Goal: Transaction & Acquisition: Purchase product/service

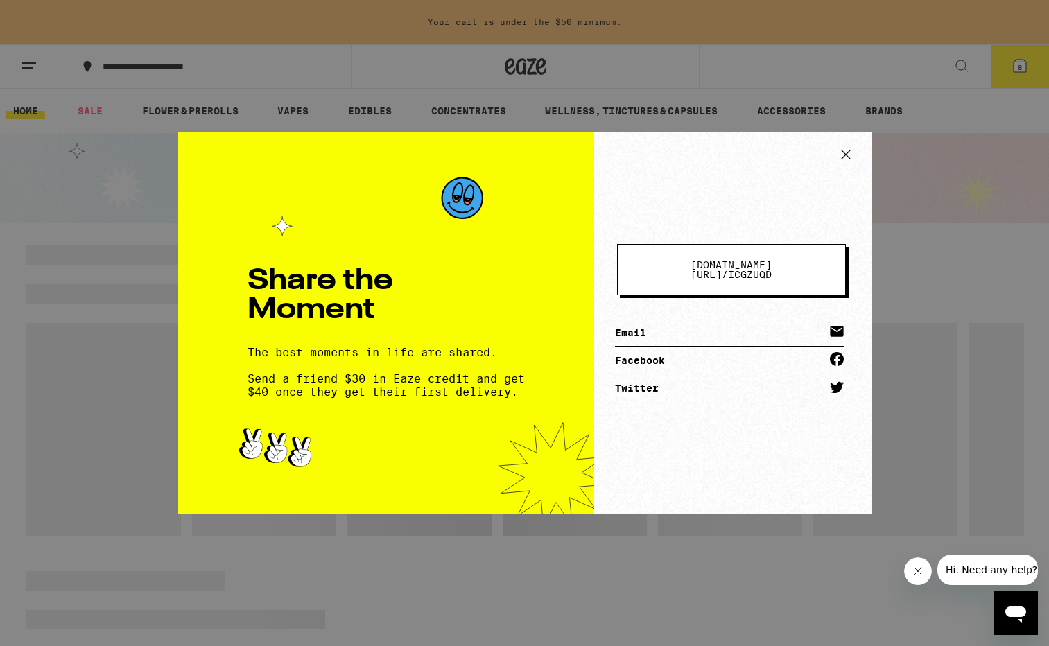
click at [847, 156] on icon at bounding box center [845, 154] width 8 height 8
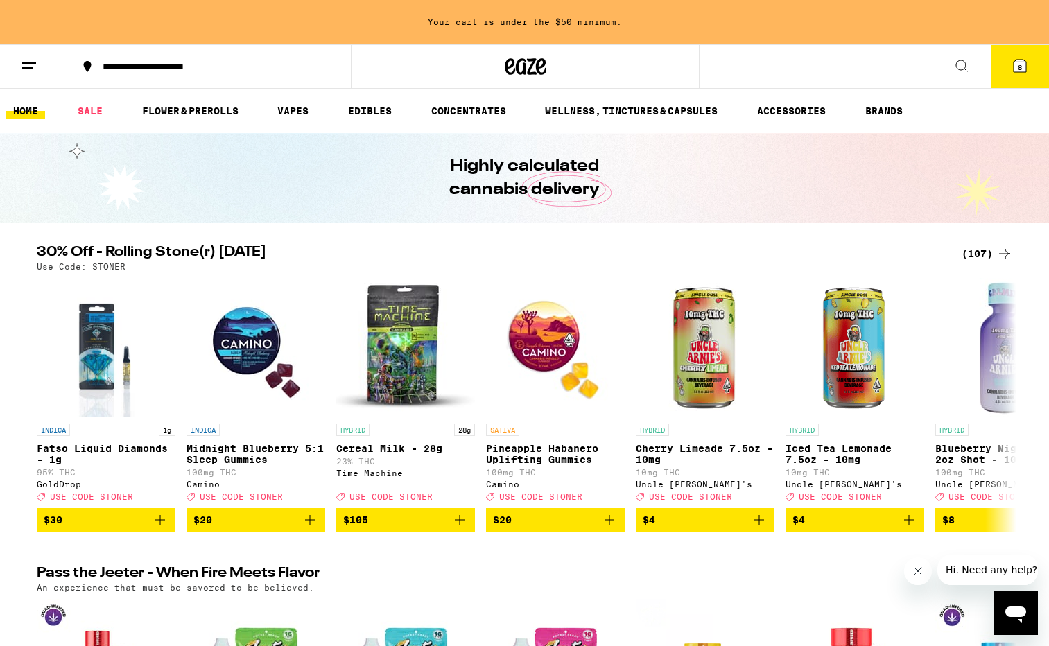
click at [1002, 72] on button "8" at bounding box center [1020, 66] width 58 height 43
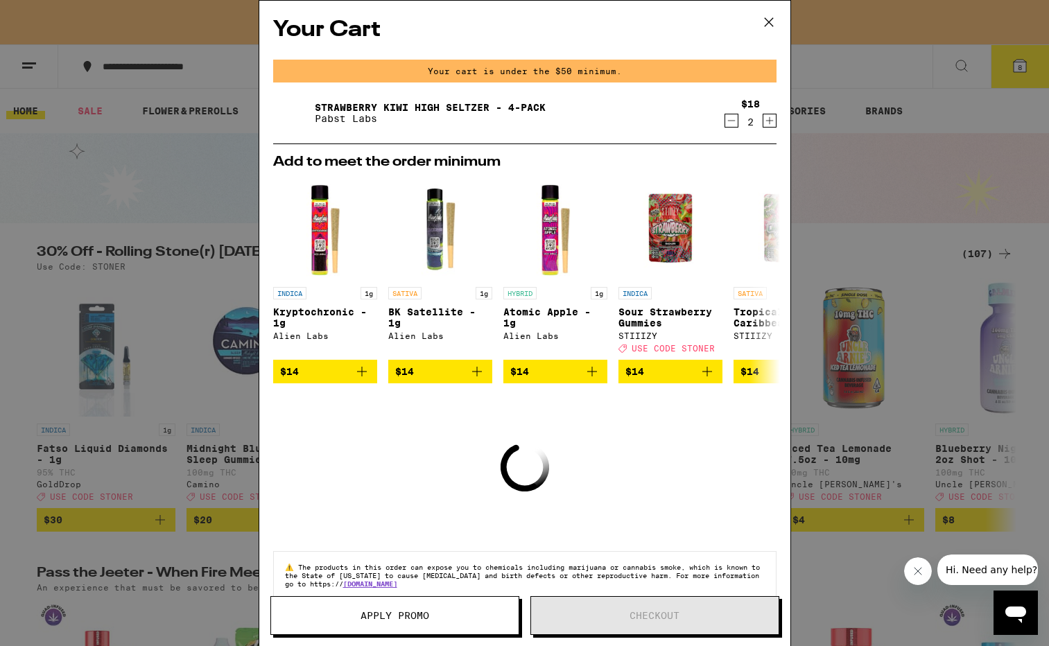
click at [770, 19] on icon at bounding box center [769, 22] width 21 height 21
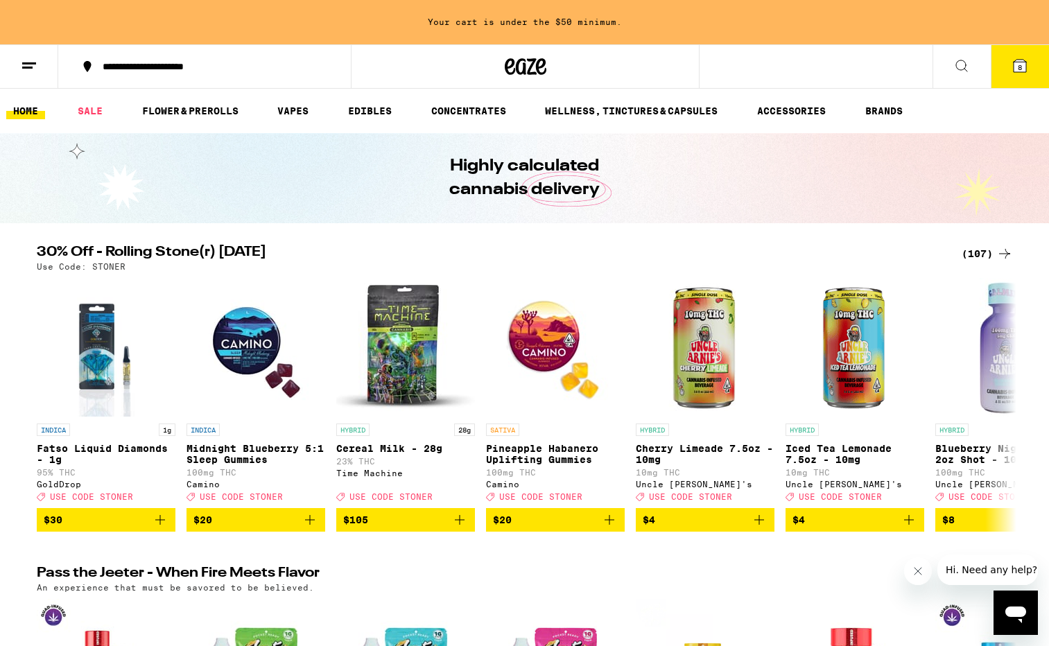
click at [987, 249] on div "(107)" at bounding box center [987, 253] width 51 height 17
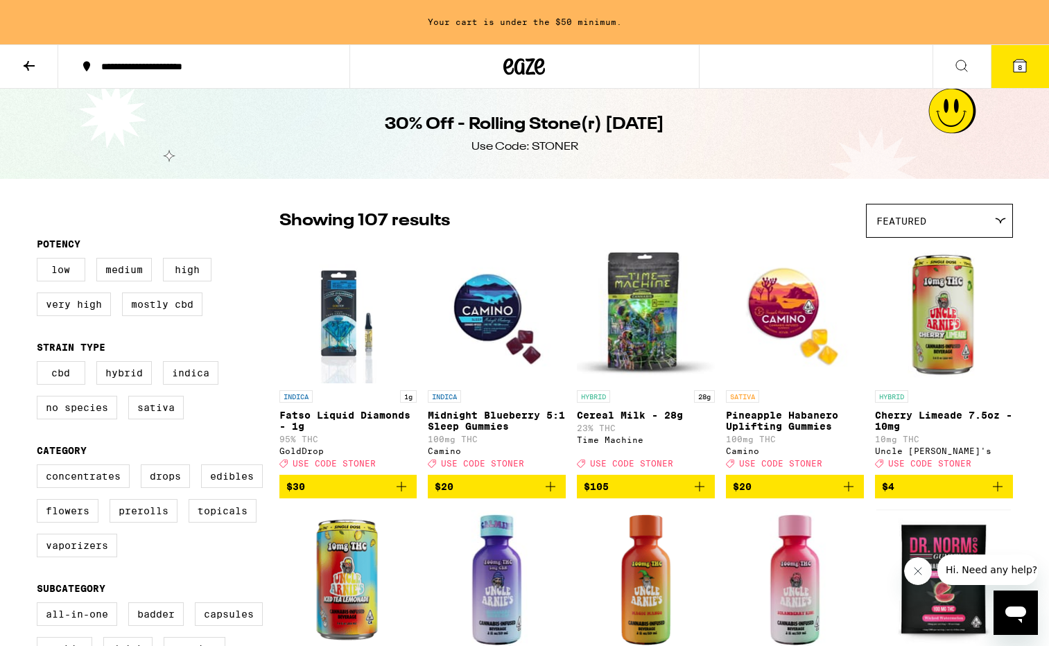
click at [1001, 249] on img "Open page for Cherry Limeade 7.5oz - 10mg from Uncle Arnie's" at bounding box center [944, 314] width 138 height 139
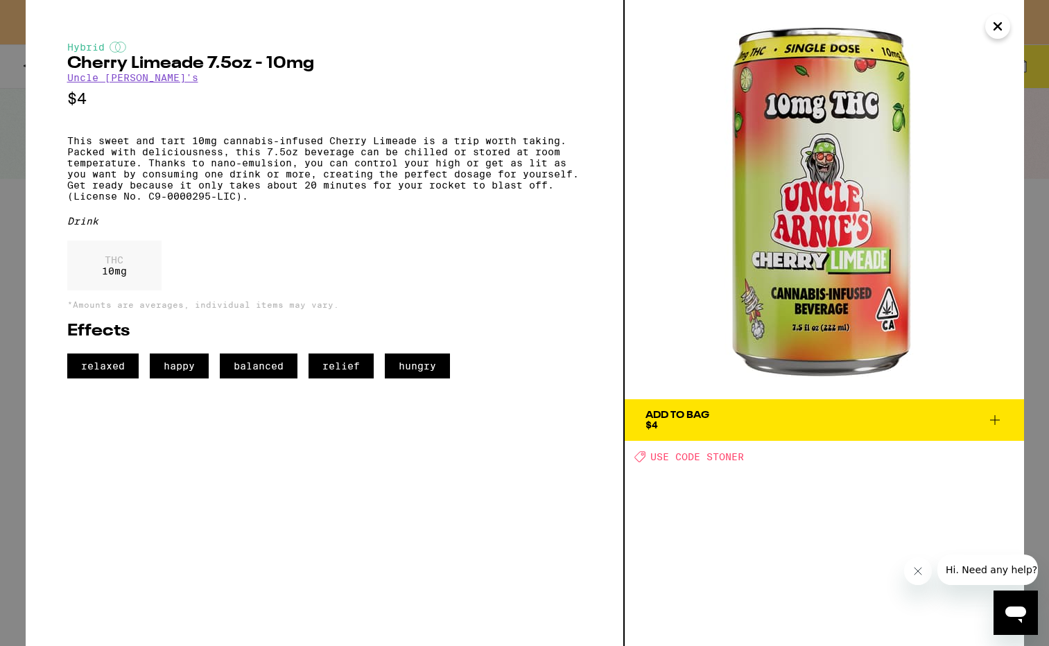
click at [996, 24] on icon "Close" at bounding box center [997, 26] width 17 height 21
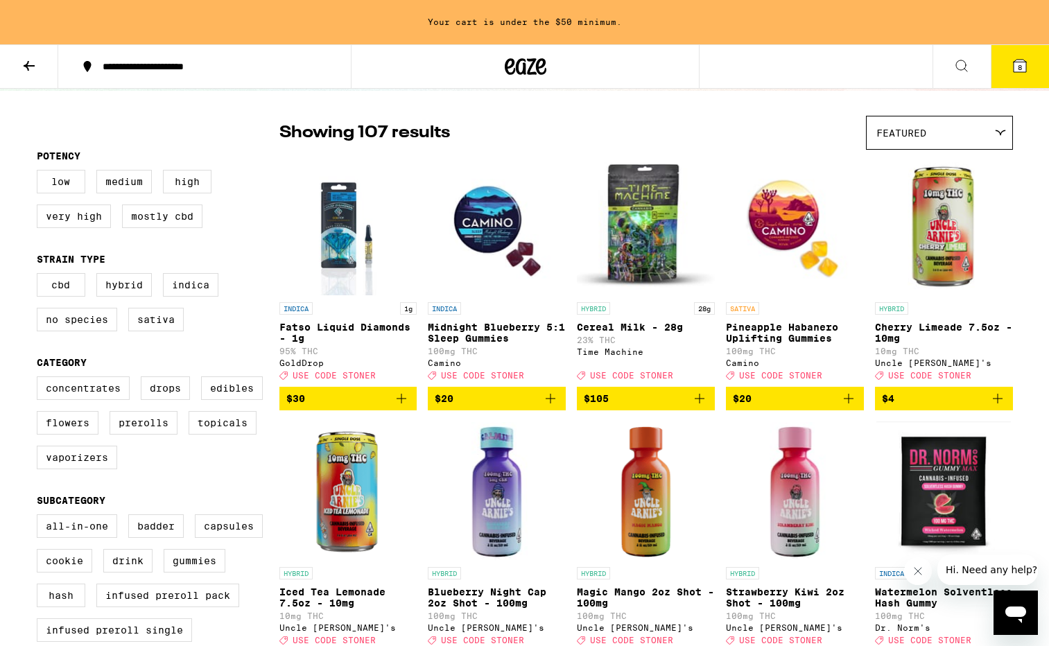
scroll to position [87, 0]
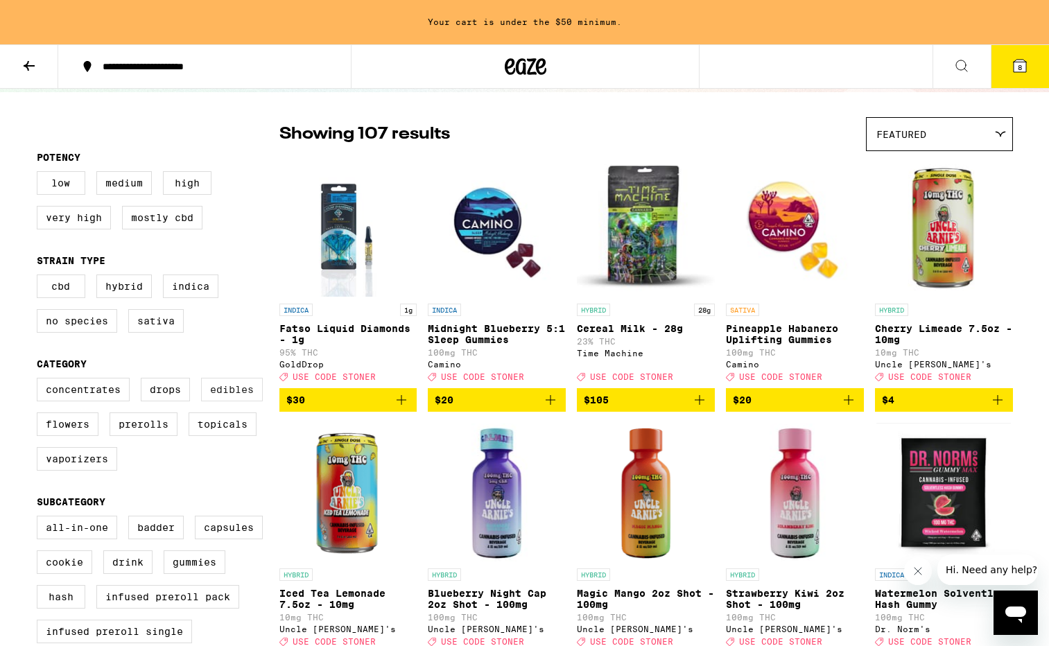
click at [211, 401] on label "Edibles" at bounding box center [232, 390] width 62 height 24
click at [40, 381] on input "Edibles" at bounding box center [40, 380] width 1 height 1
checkbox input "true"
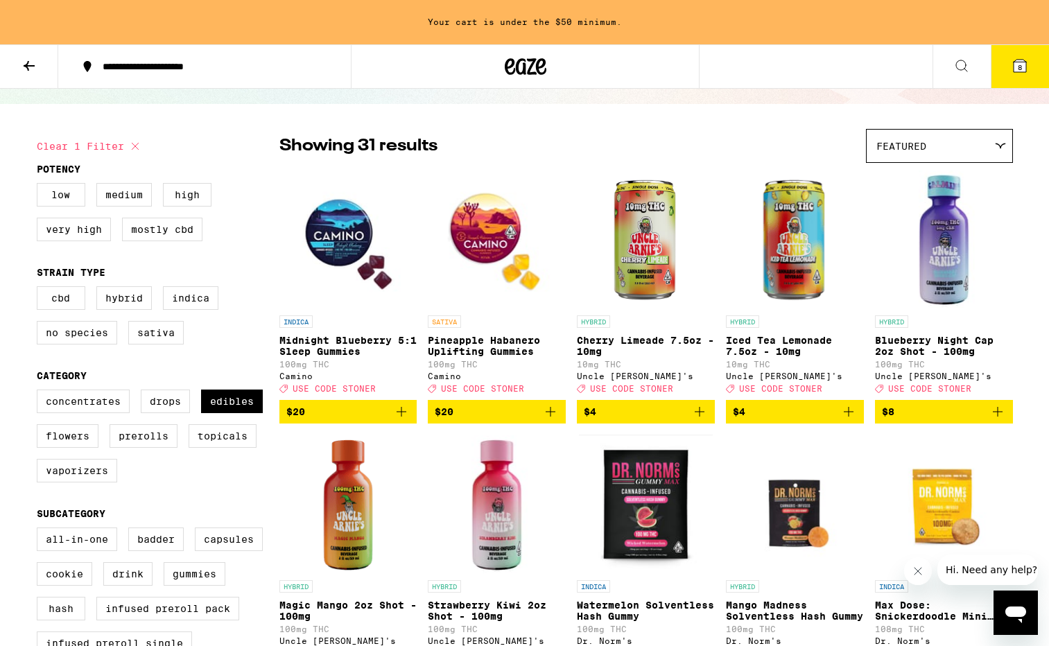
scroll to position [73, 0]
